Goal: Task Accomplishment & Management: Complete application form

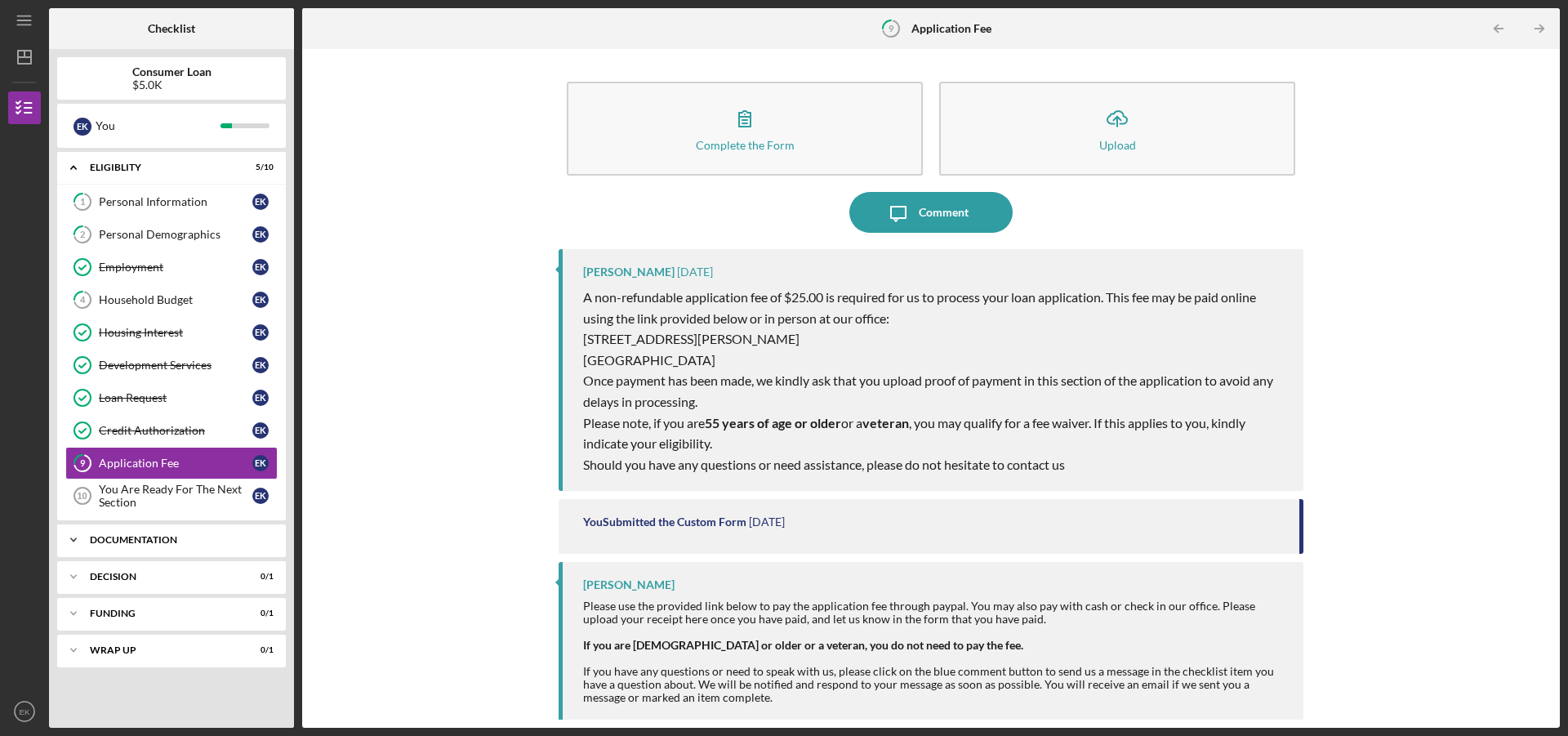
click at [153, 535] on div "Documentation" at bounding box center [177, 540] width 175 height 9
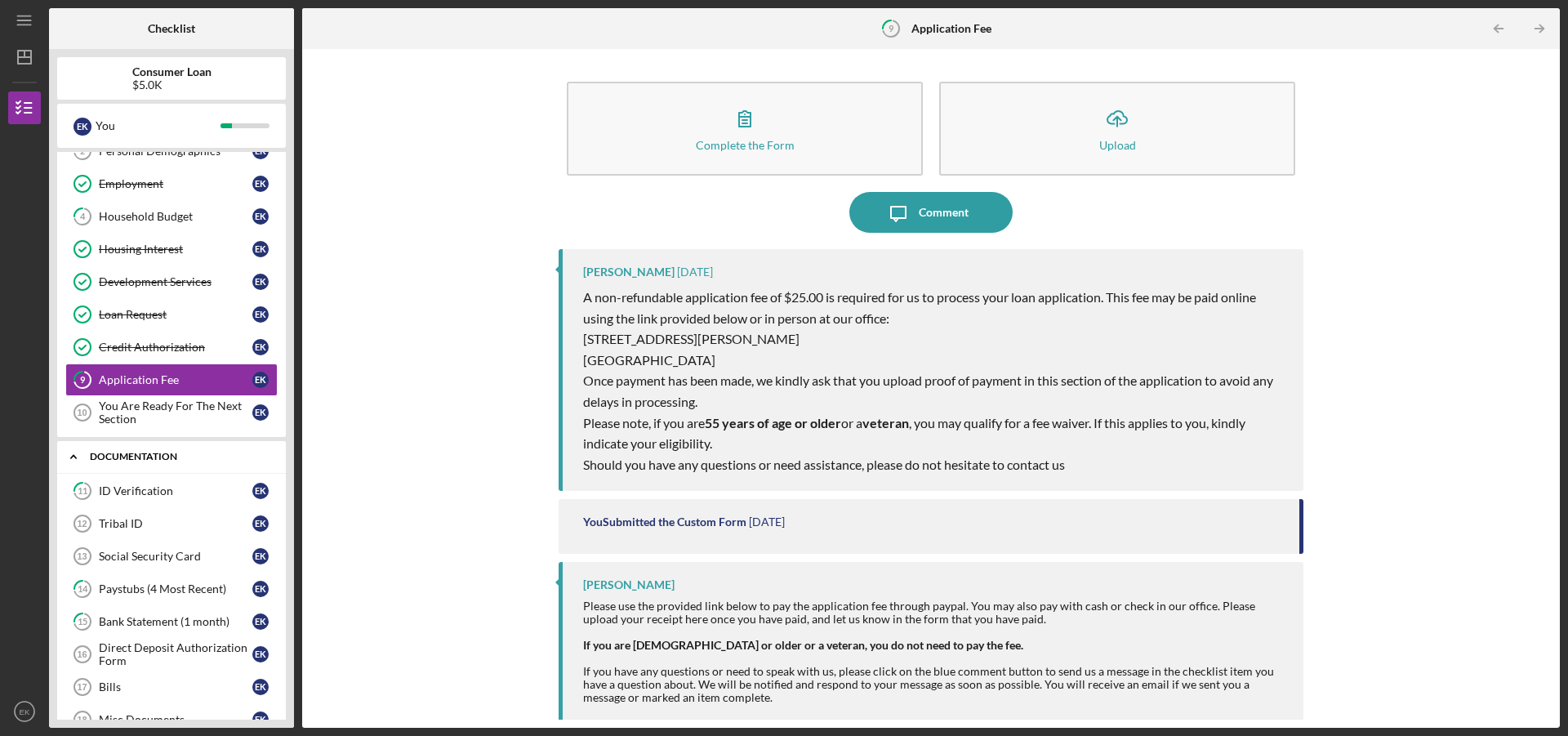
scroll to position [163, 0]
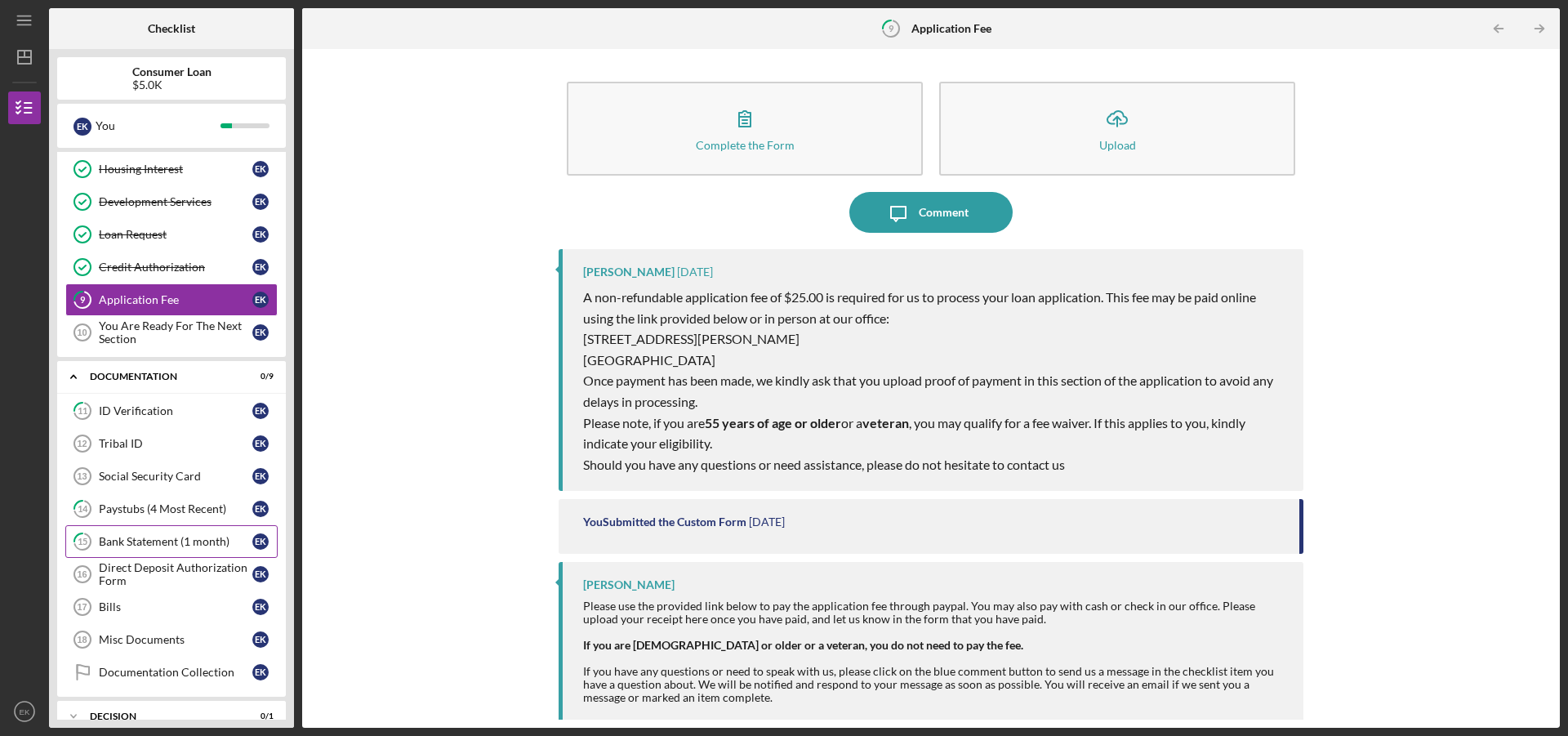
click at [154, 534] on link "15 Bank Statement (1 month) E K" at bounding box center [172, 542] width 212 height 32
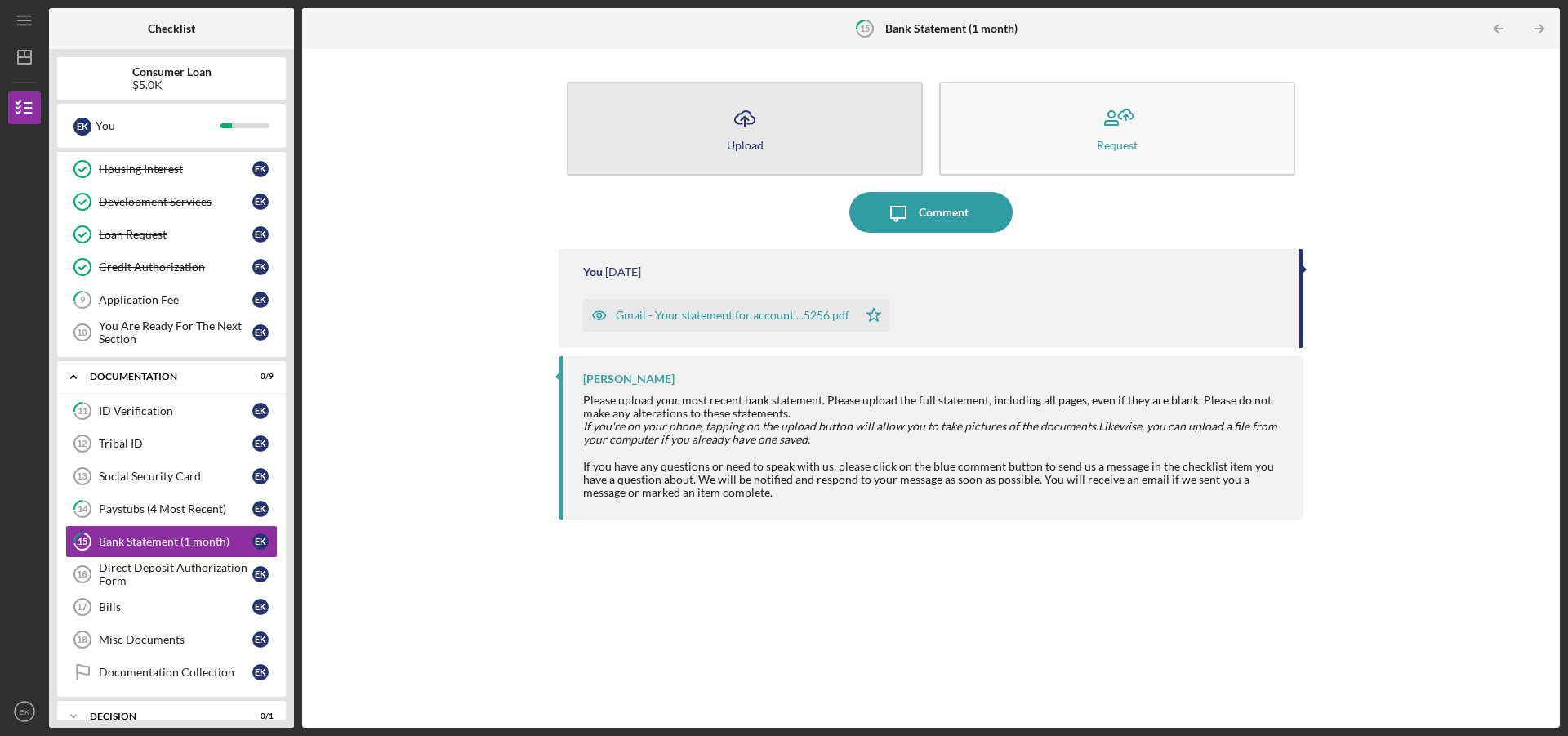
click at [743, 142] on div "Upload" at bounding box center [745, 144] width 37 height 12
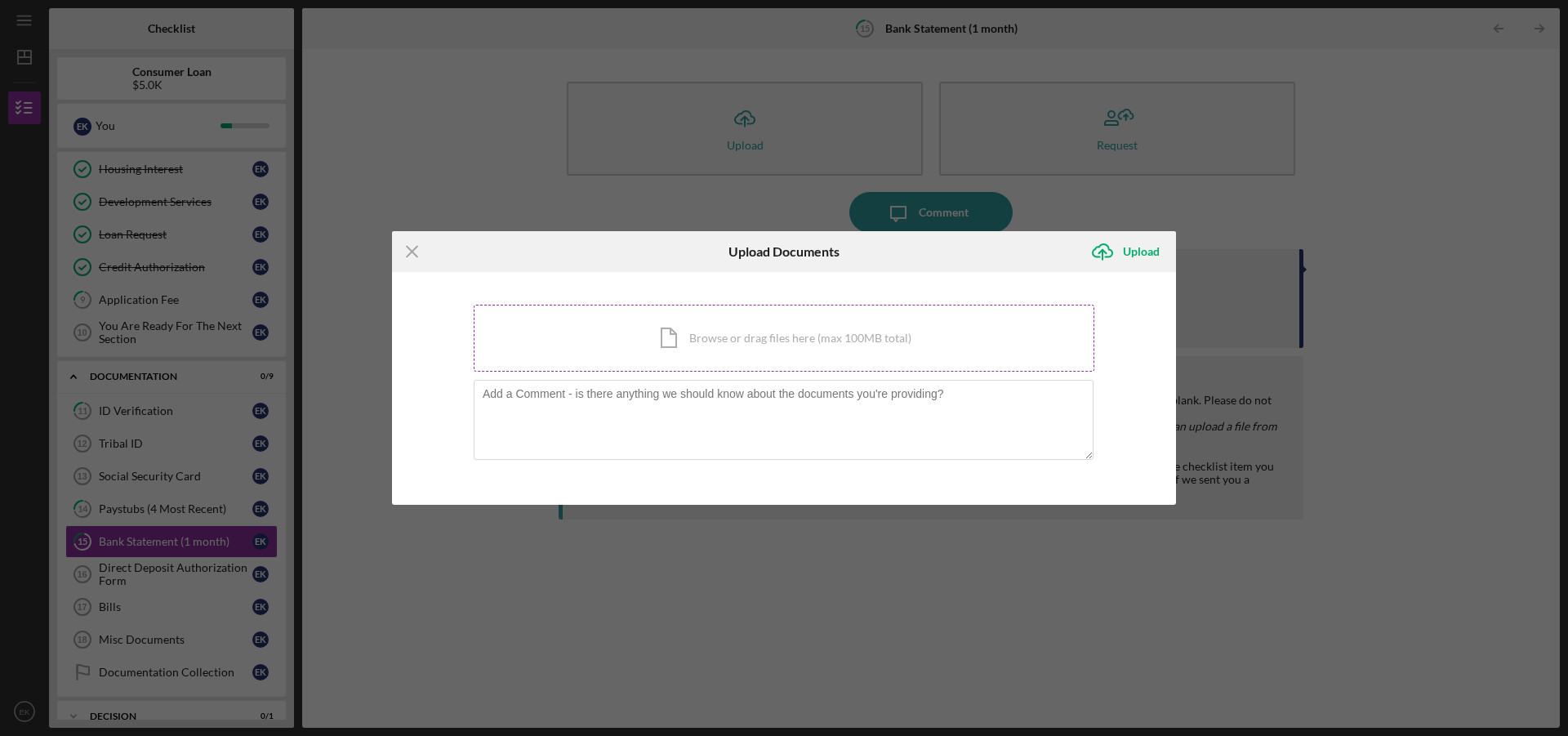
click at [728, 330] on div "Icon/Document Browse or drag files here (max 100MB total) Tap to choose files o…" at bounding box center [784, 338] width 621 height 67
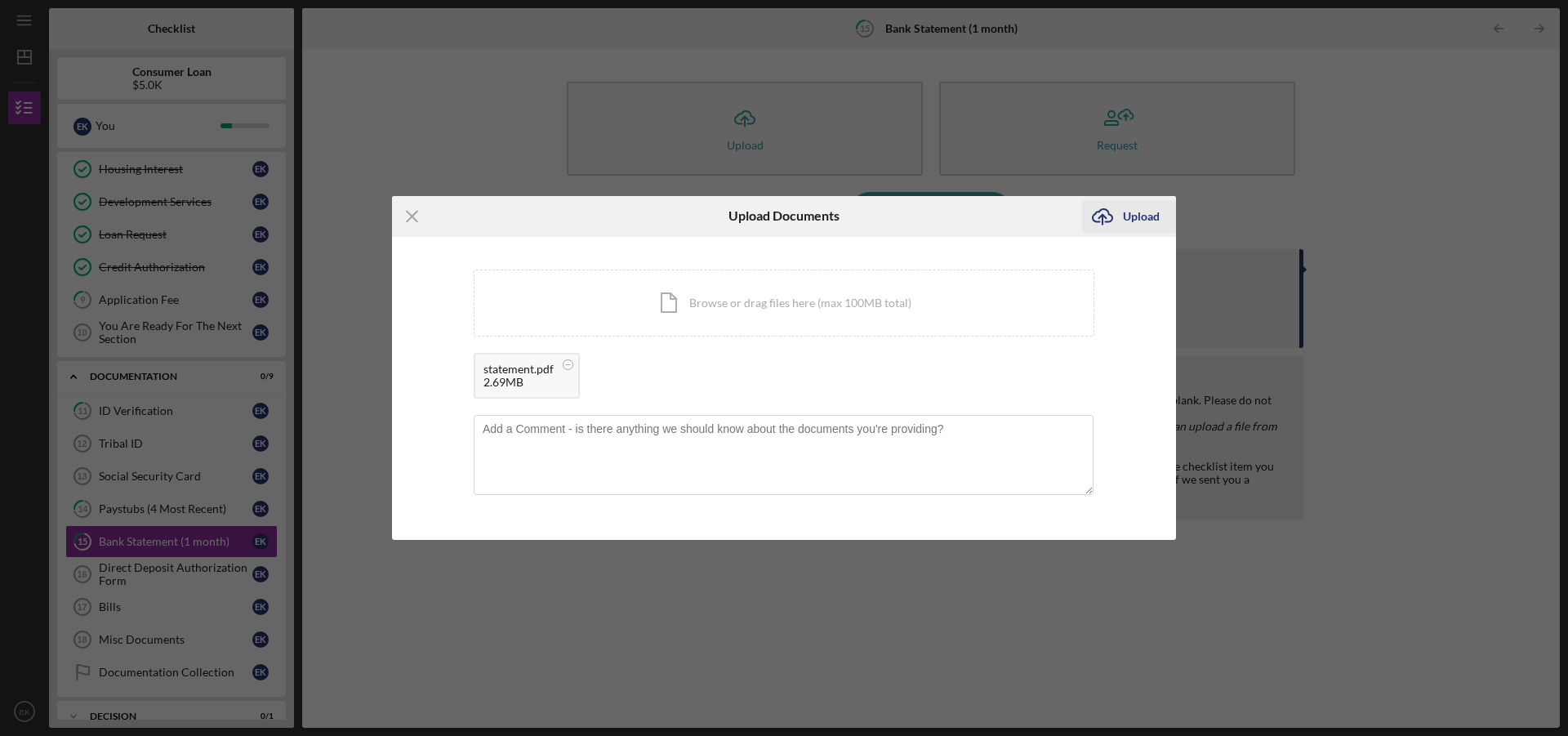
click at [1107, 221] on icon "submit" at bounding box center [1102, 214] width 20 height 12
